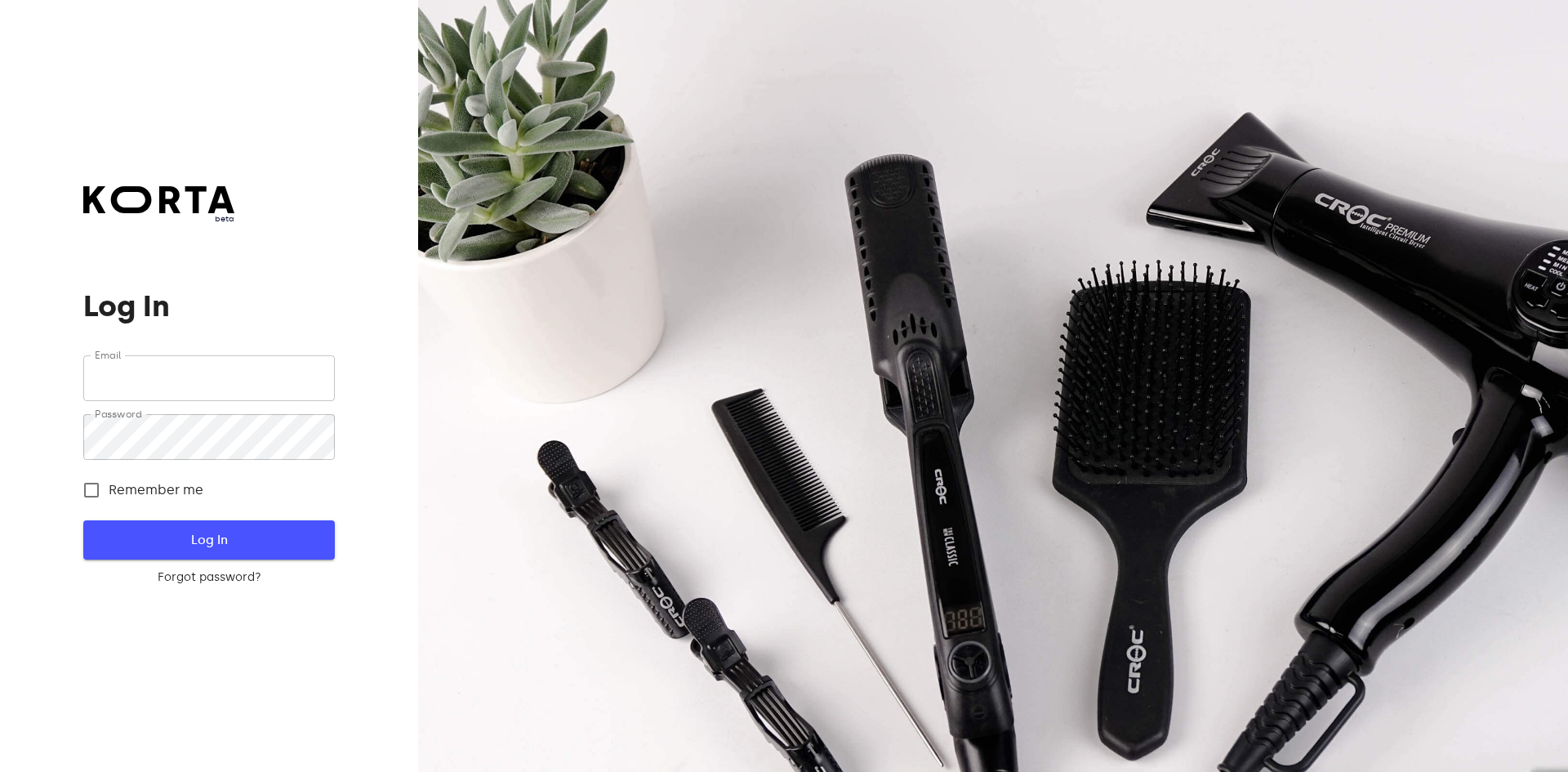
type input "[EMAIL_ADDRESS][DOMAIN_NAME]"
click at [253, 535] on span "Log In" at bounding box center [208, 539] width 198 height 21
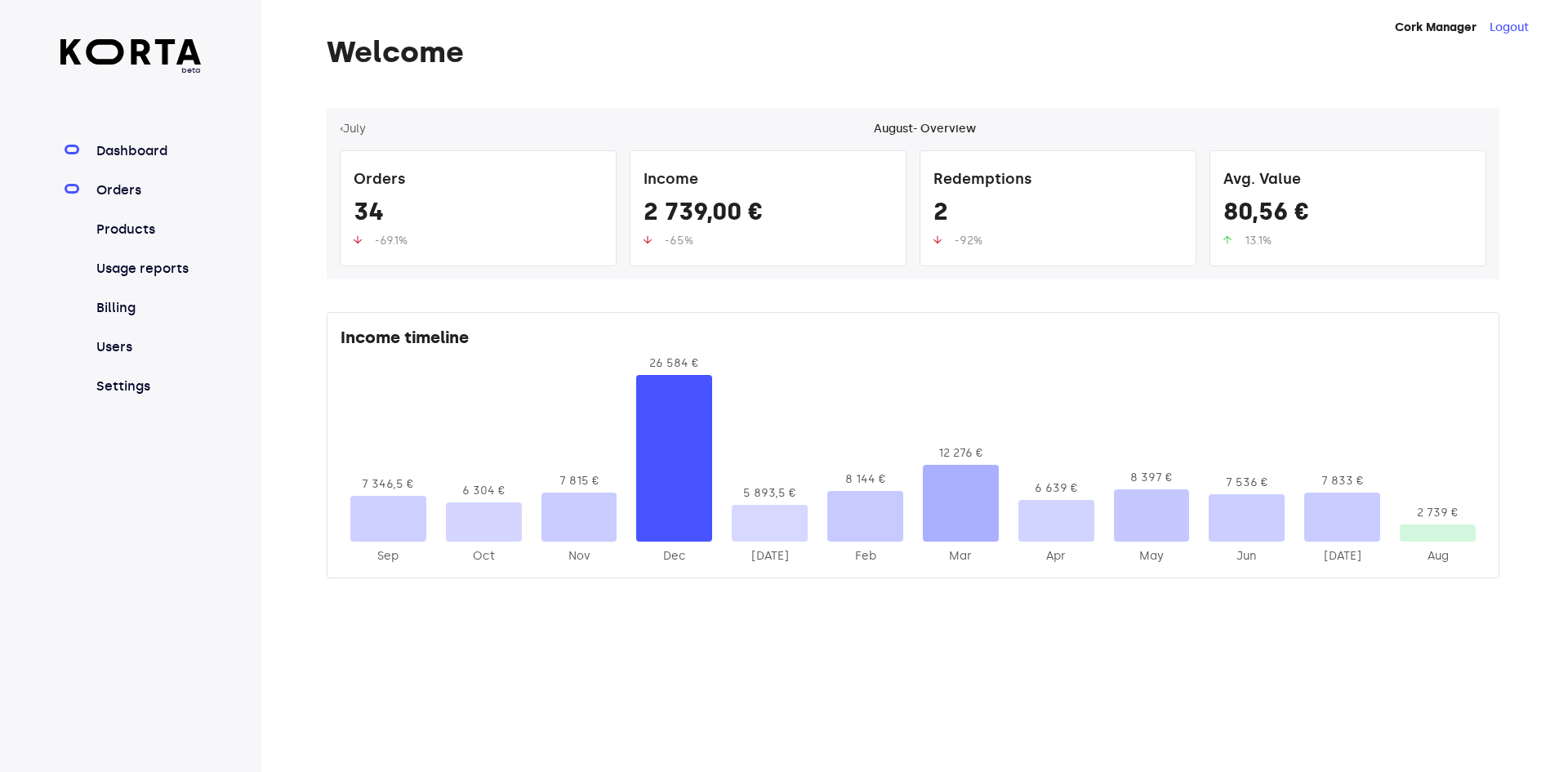
click at [113, 191] on link "Orders" at bounding box center [147, 190] width 109 height 19
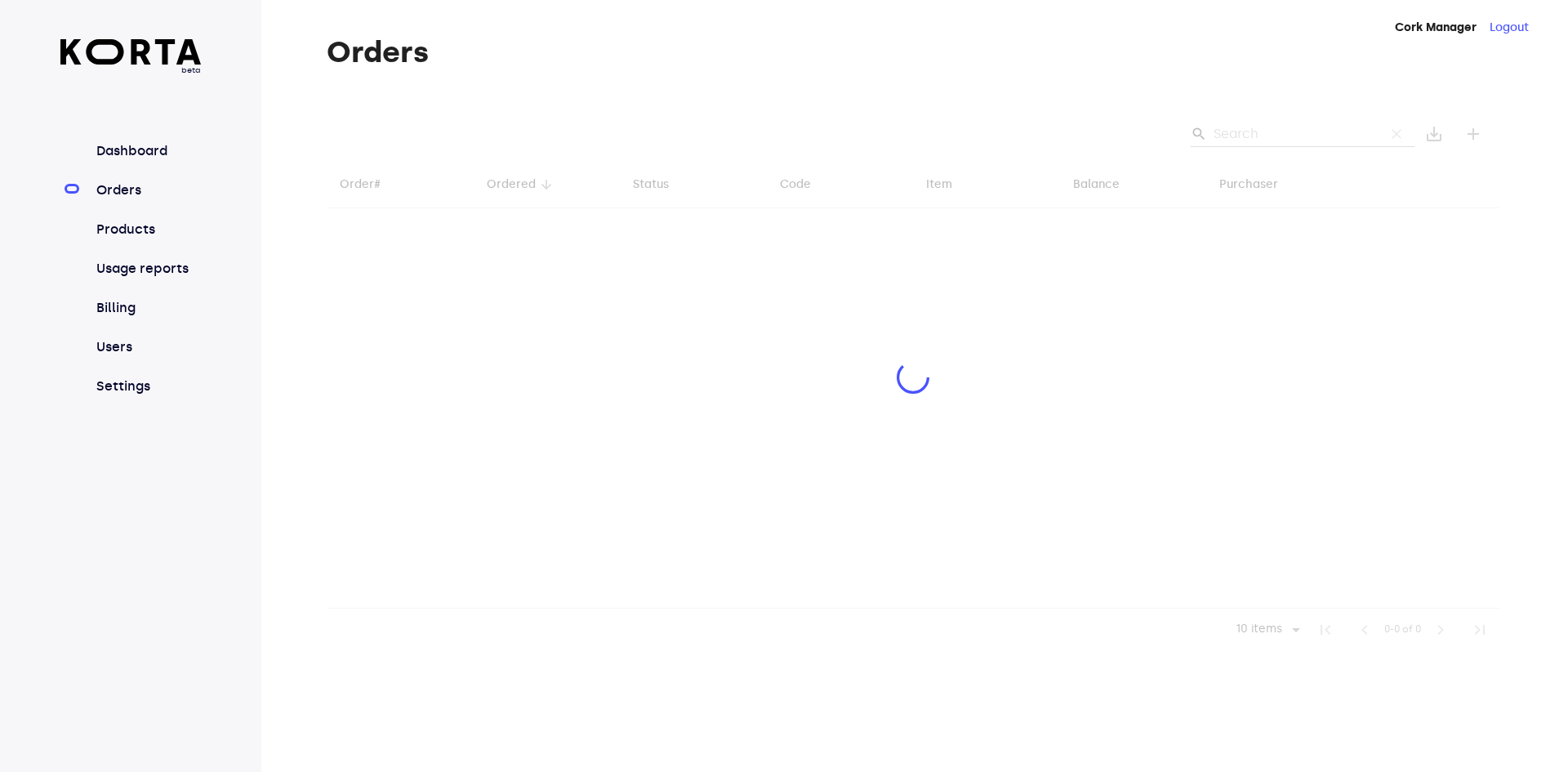
click at [1247, 138] on div at bounding box center [913, 379] width 1172 height 543
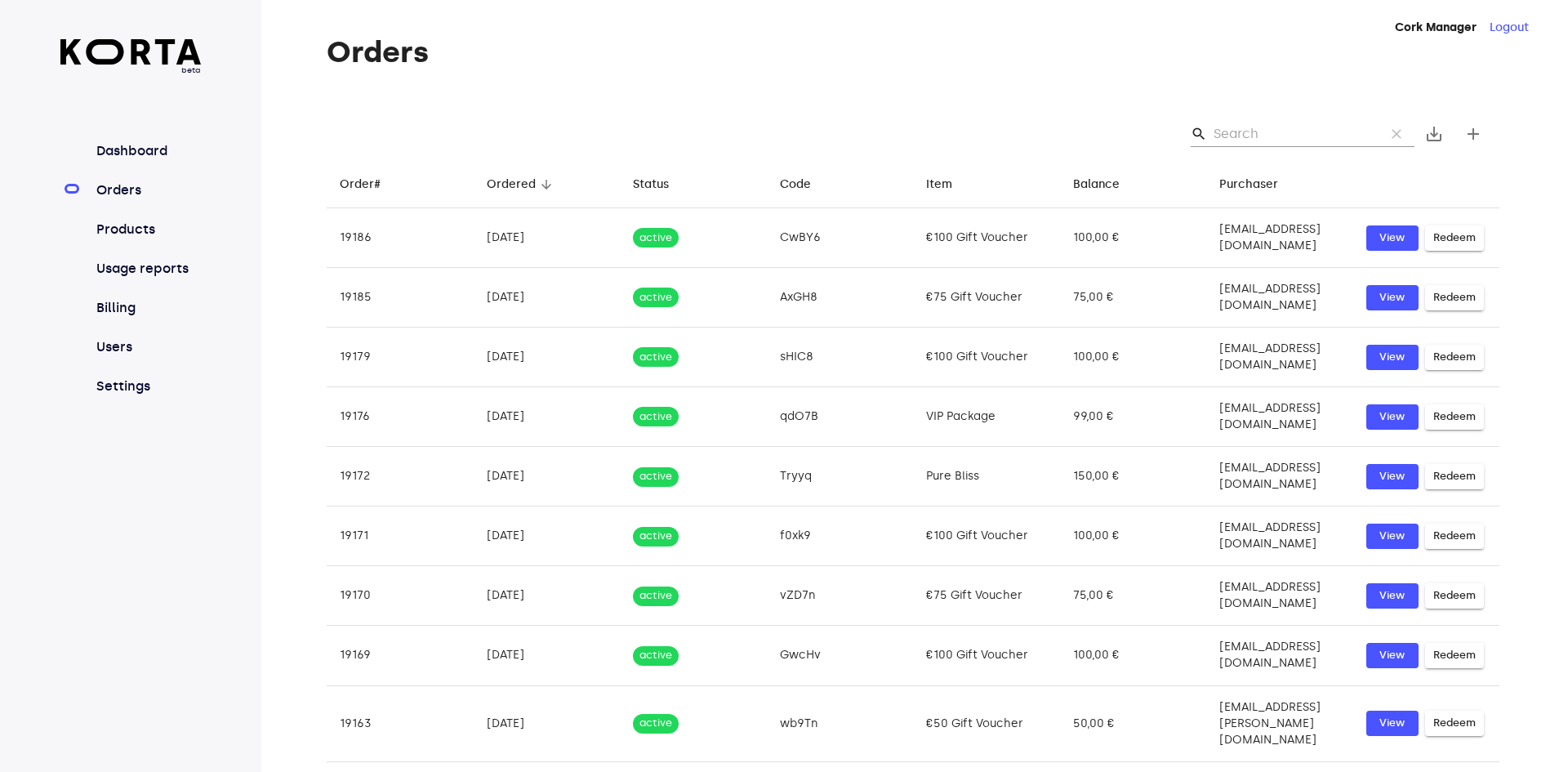
click at [1259, 130] on input "Search" at bounding box center [1292, 133] width 158 height 26
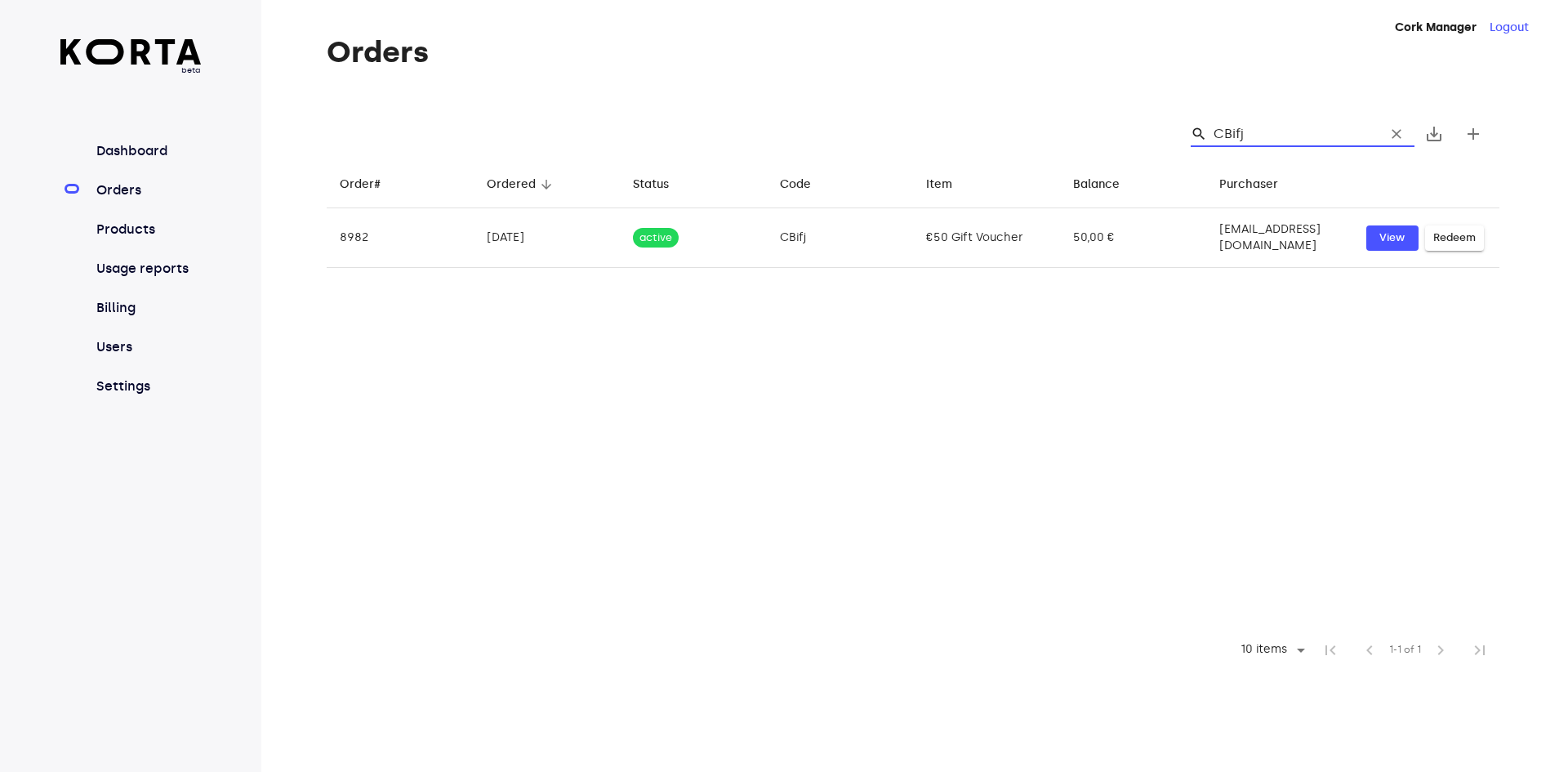
click at [1314, 144] on input "CBifj" at bounding box center [1292, 133] width 158 height 26
type input "CBifj"
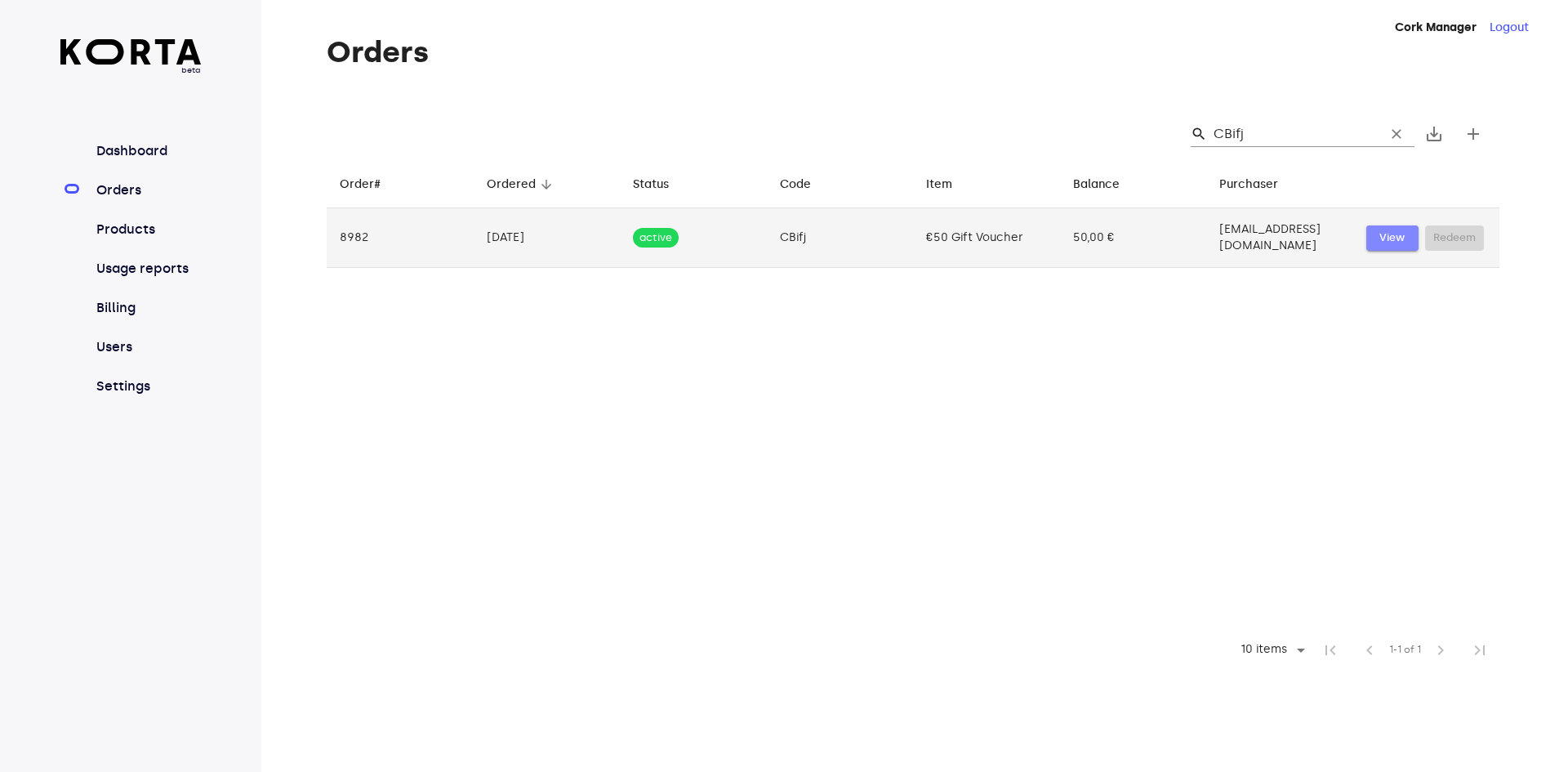
click at [1402, 228] on span "View" at bounding box center [1392, 238] width 36 height 18
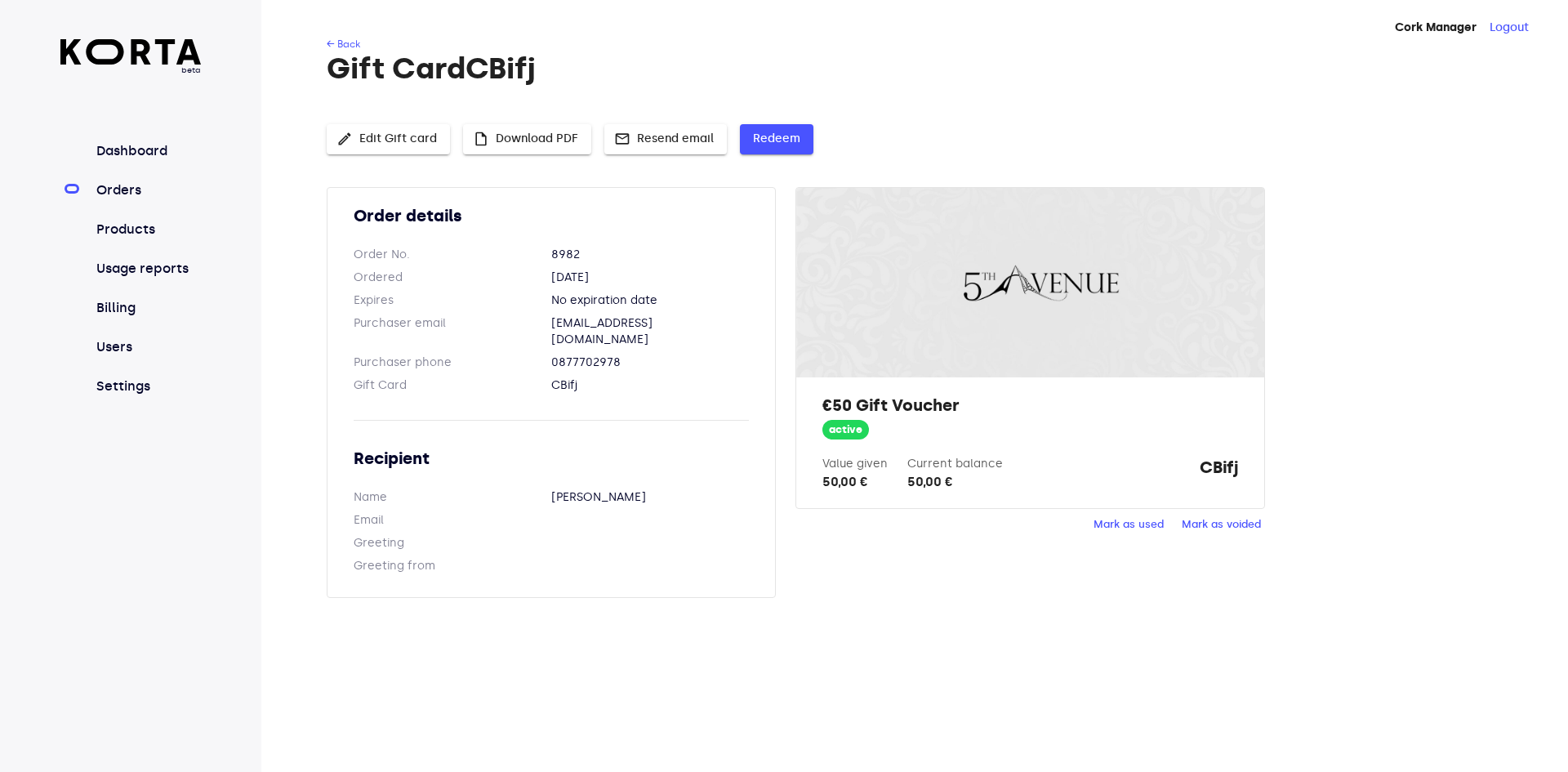
click at [770, 151] on button "Redeem" at bounding box center [777, 139] width 74 height 30
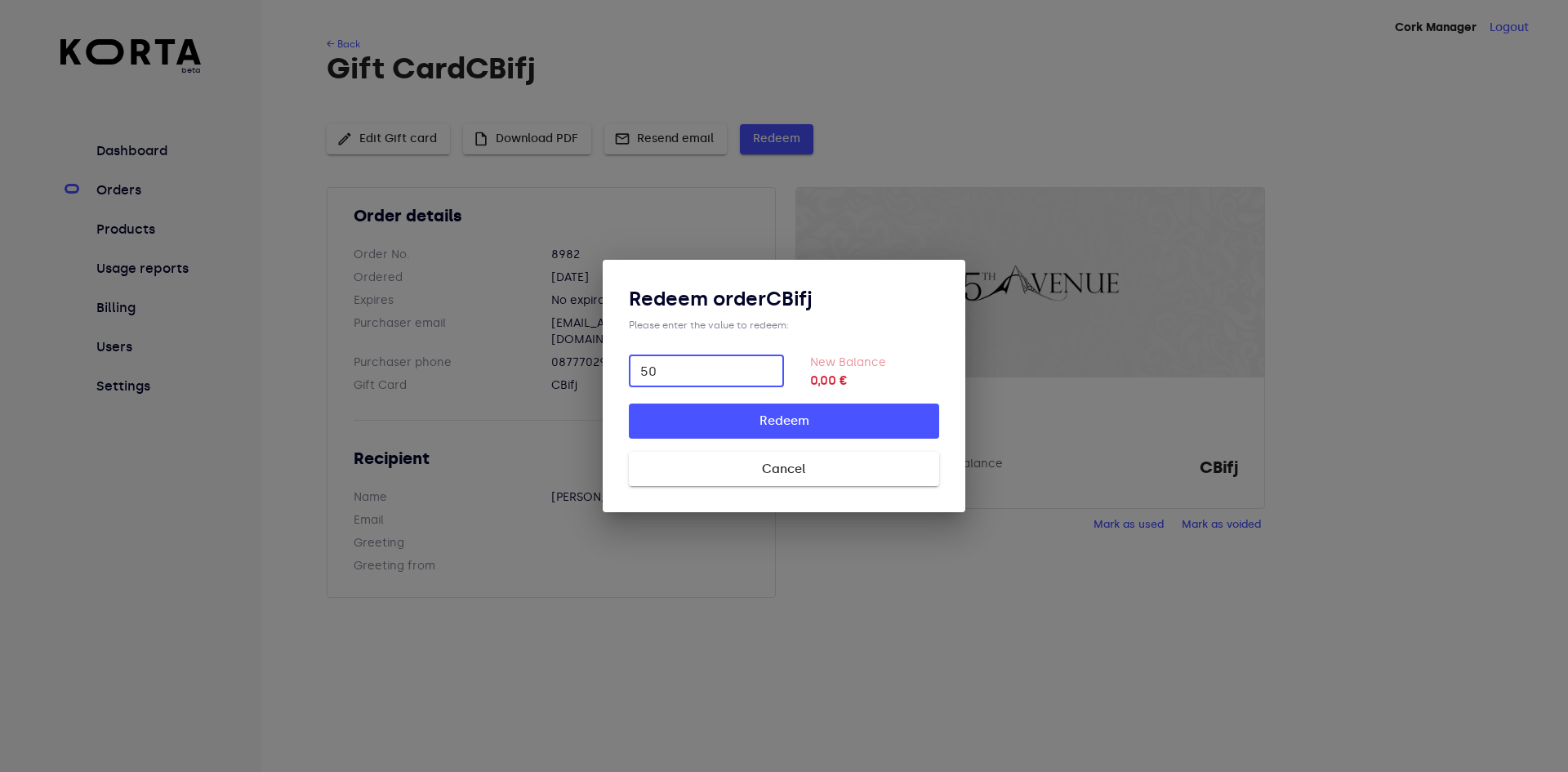
type input "50"
click at [629, 403] on button "Redeem" at bounding box center [784, 420] width 310 height 34
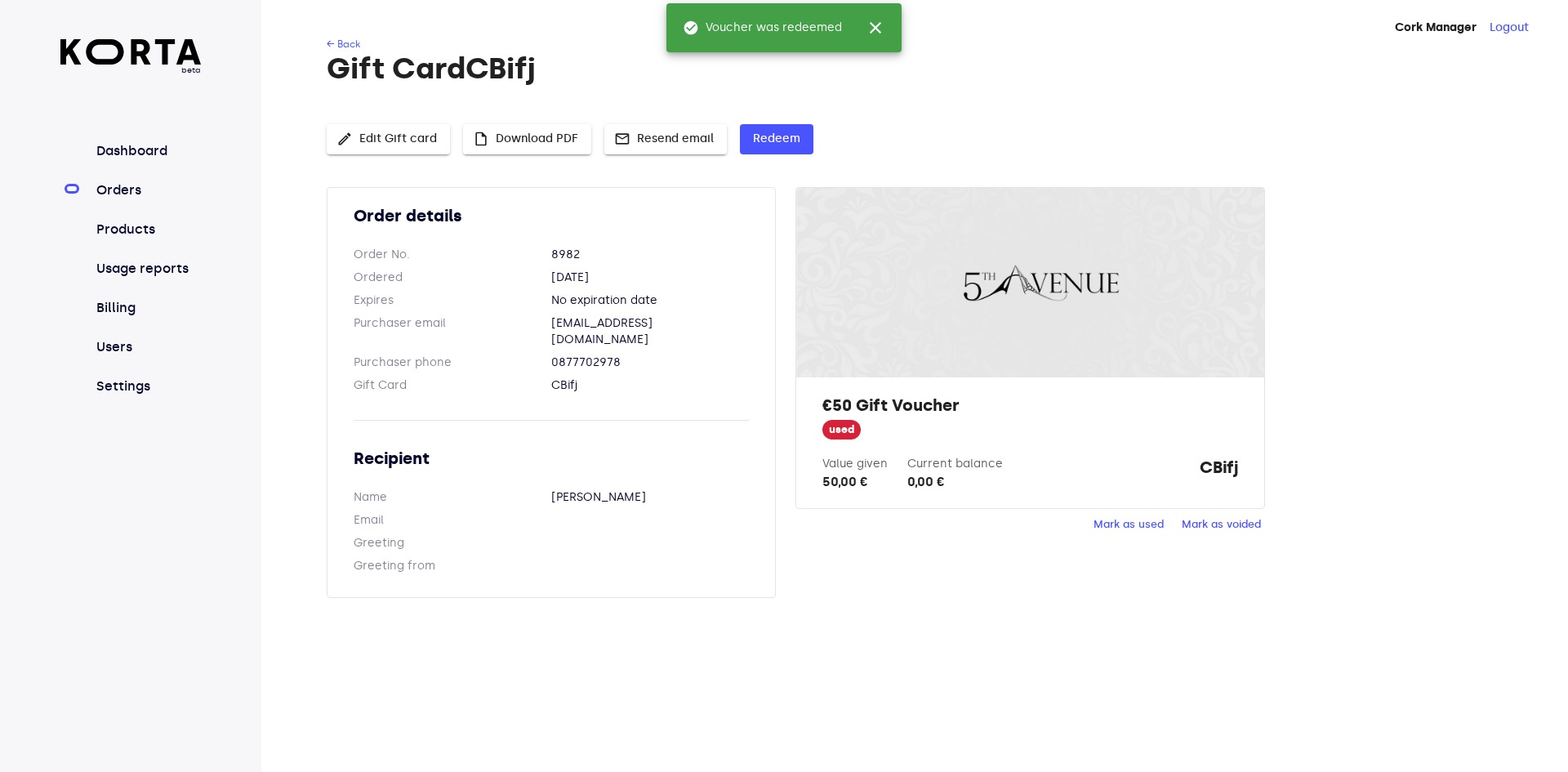
click at [177, 76] on div "beta Dashboard Orders Products Usage reports Billing Users Settings" at bounding box center [130, 228] width 141 height 376
